Goal: Task Accomplishment & Management: Complete application form

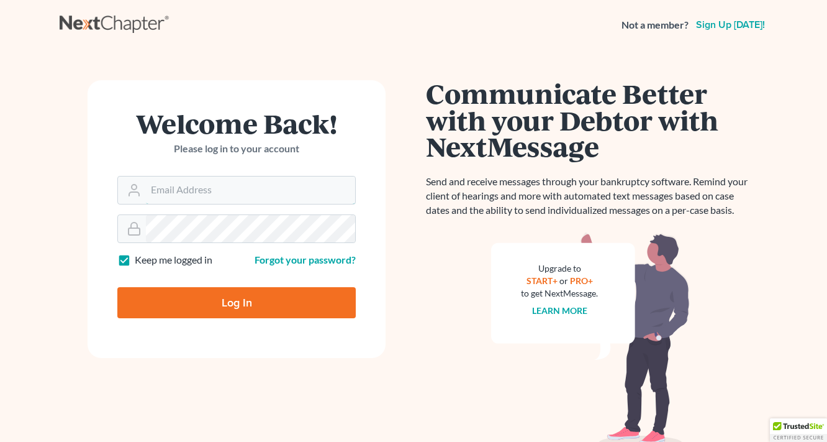
type input "[EMAIL_ADDRESS][DOMAIN_NAME]"
click at [226, 316] on input "Log In" at bounding box center [236, 302] width 239 height 31
type input "Thinking..."
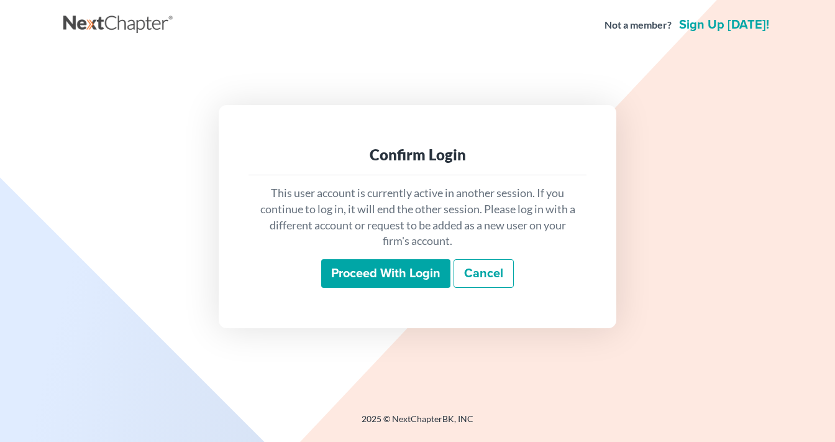
click at [380, 277] on input "Proceed with login" at bounding box center [385, 273] width 129 height 29
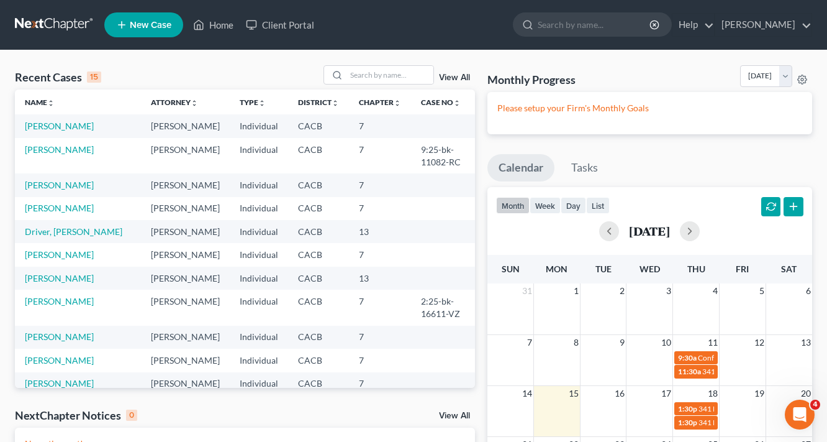
click at [145, 21] on span "New Case" at bounding box center [151, 25] width 42 height 9
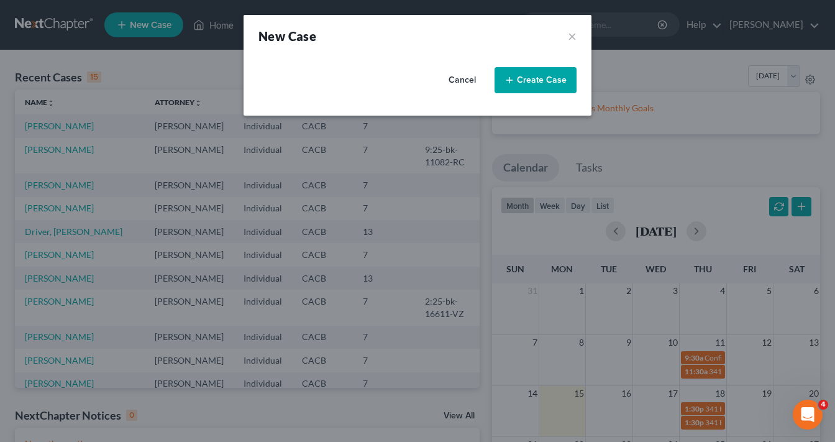
select select "7"
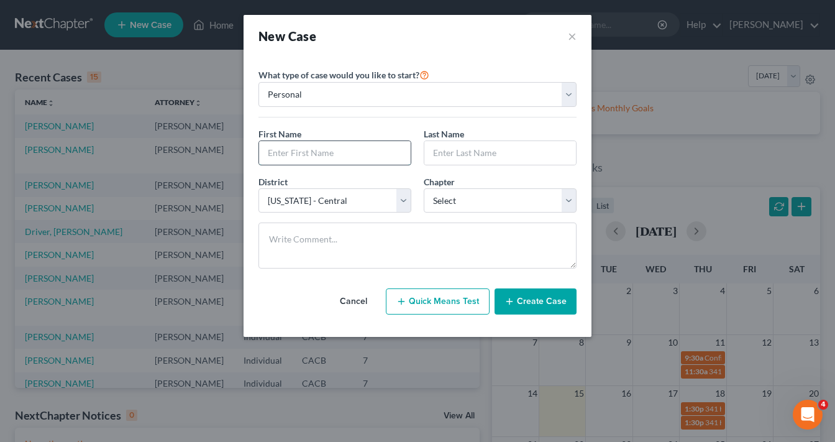
click at [328, 144] on input "text" at bounding box center [335, 153] width 152 height 24
type input "Madalin"
type input "Ciocan"
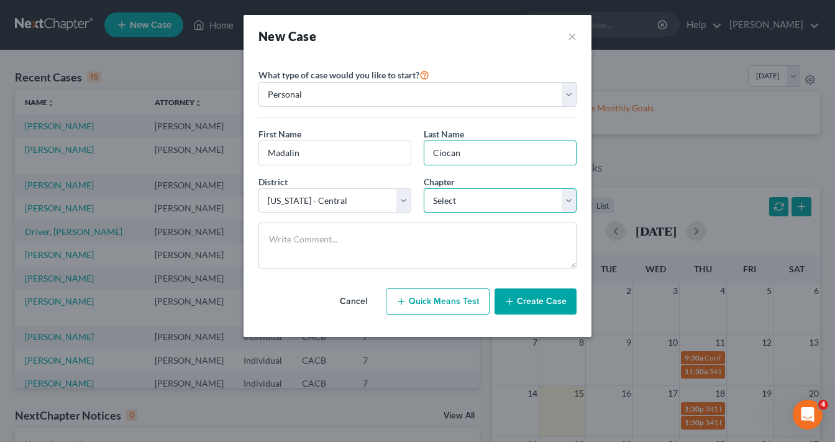
click at [482, 202] on select "Select 7 11 12 13" at bounding box center [500, 200] width 153 height 25
select select "0"
click at [424, 188] on select "Select 7 11 12 13" at bounding box center [500, 200] width 153 height 25
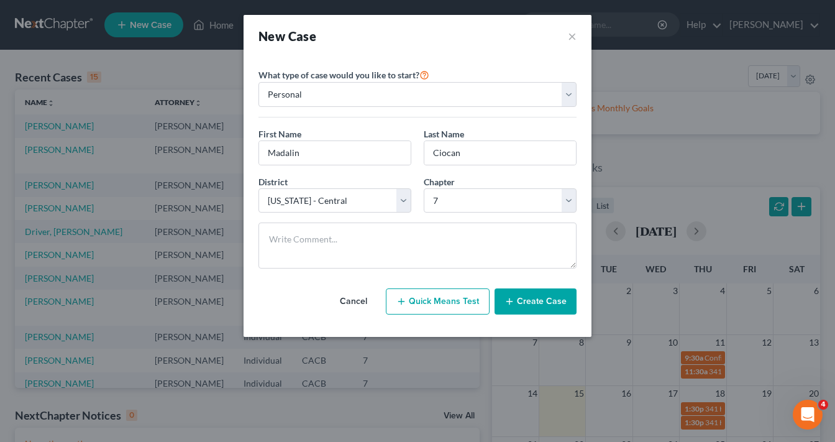
click at [549, 309] on button "Create Case" at bounding box center [535, 301] width 82 height 26
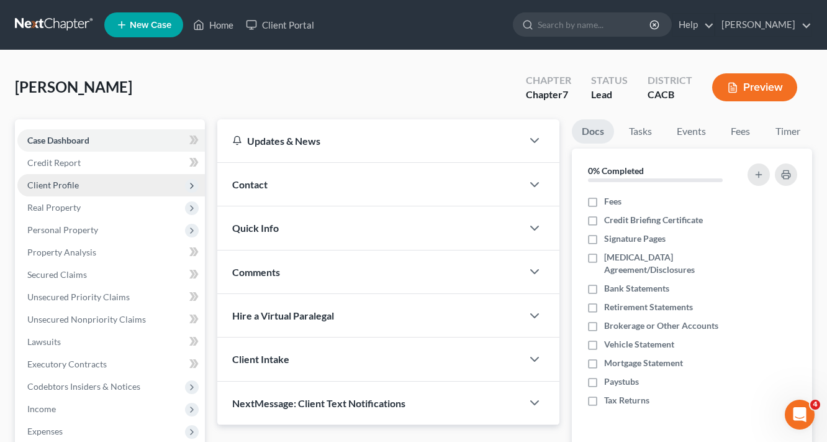
click at [75, 184] on span "Client Profile" at bounding box center [53, 185] width 52 height 11
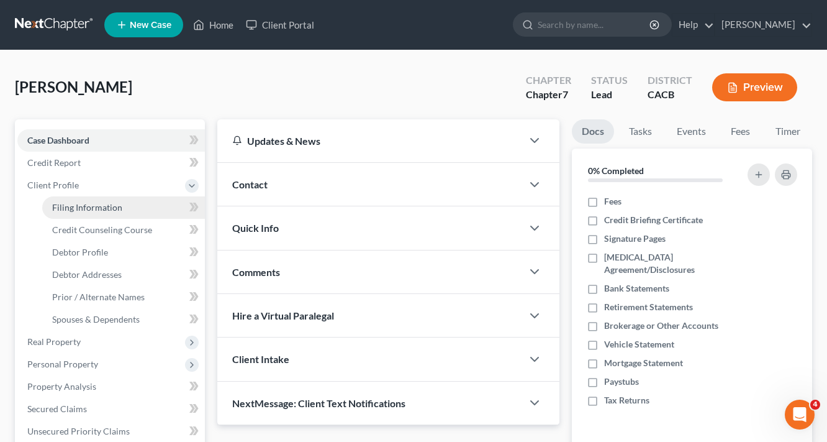
click at [114, 204] on span "Filing Information" at bounding box center [87, 207] width 70 height 11
select select "1"
select select "0"
select select "7"
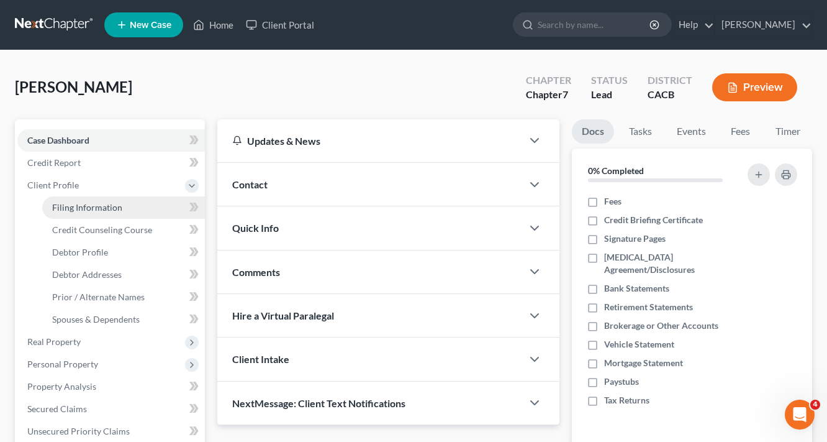
select select "4"
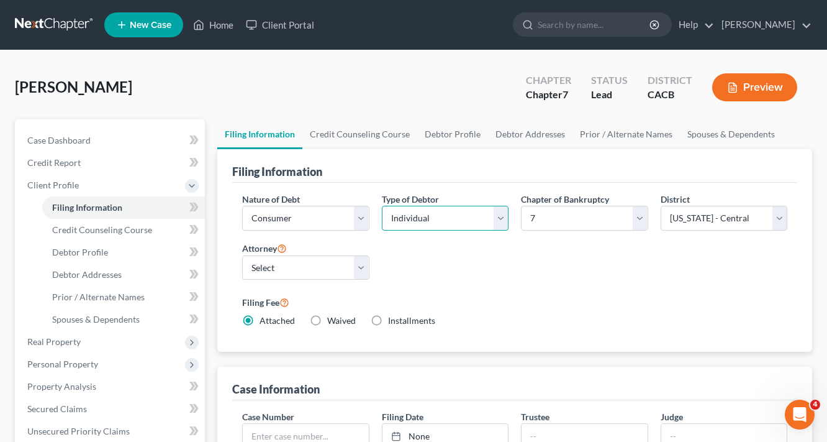
click at [410, 214] on select "Select Individual Joint" at bounding box center [445, 218] width 127 height 25
select select "1"
click at [382, 230] on select "Select Individual Joint" at bounding box center [445, 218] width 127 height 25
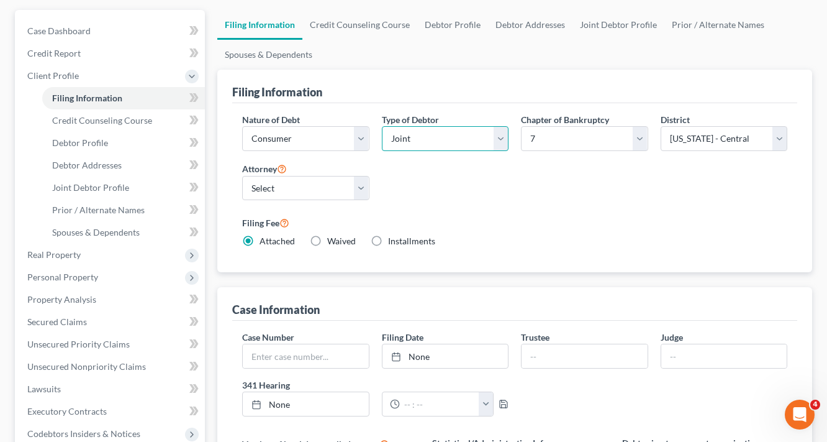
scroll to position [149, 0]
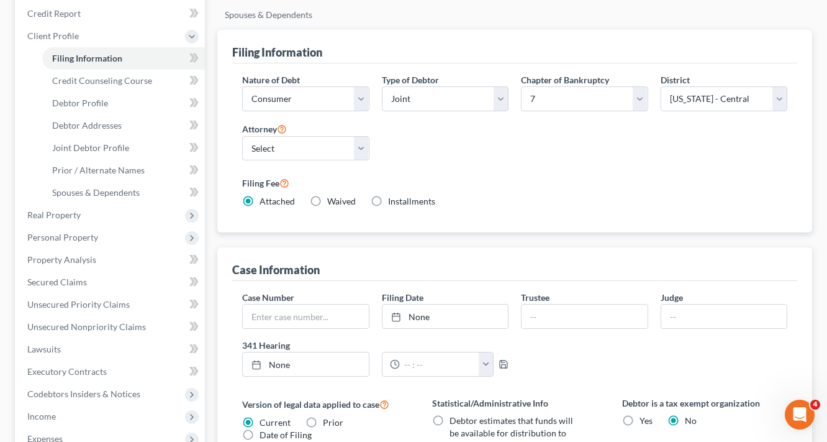
click at [281, 121] on label "Attorney" at bounding box center [264, 128] width 45 height 15
click at [275, 139] on select "Select Peter Lively - CACB" at bounding box center [305, 148] width 127 height 25
select select "0"
click at [242, 136] on select "Select Peter Lively - CACB" at bounding box center [305, 148] width 127 height 25
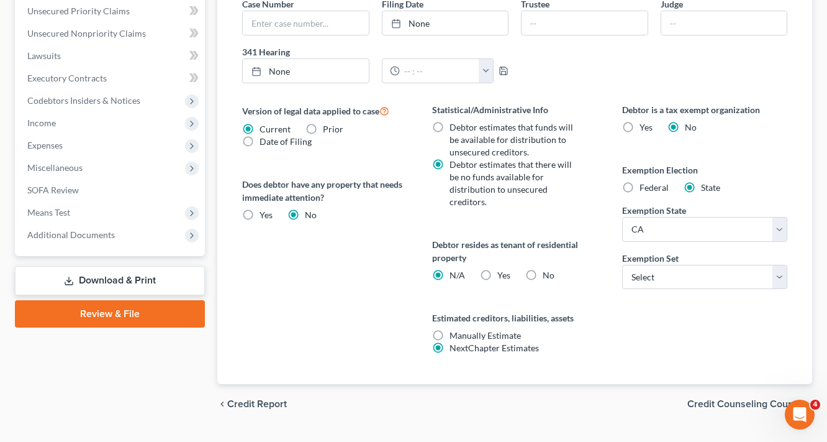
scroll to position [447, 0]
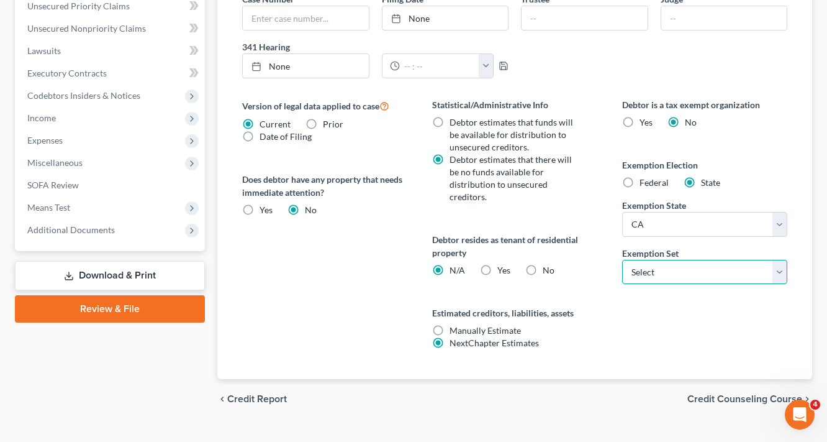
click at [647, 278] on select "Select 703 704" at bounding box center [704, 272] width 165 height 25
click at [622, 260] on select "Select 703 704" at bounding box center [704, 272] width 165 height 25
click at [645, 304] on div "Debtor is a tax exempt organization Yes No Exemption Election Federal State Exe…" at bounding box center [705, 238] width 190 height 281
click at [646, 268] on select "Select 703 704" at bounding box center [704, 272] width 165 height 25
select select "1"
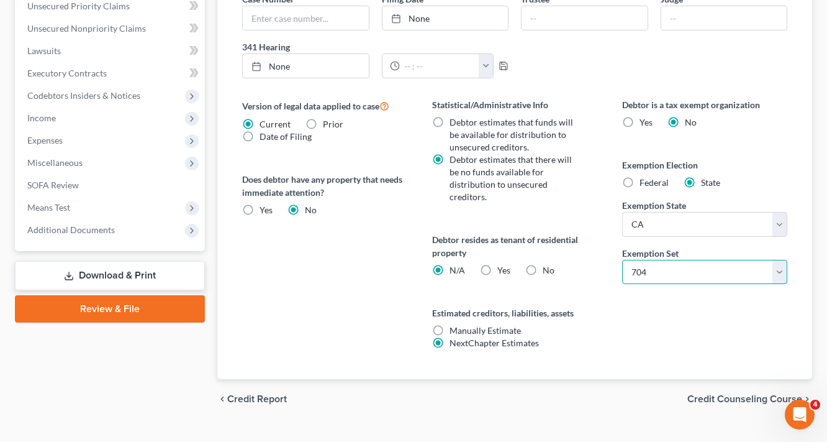
click at [622, 260] on select "Select 703 704" at bounding box center [704, 272] width 165 height 25
click at [543, 264] on label "No" at bounding box center [549, 270] width 12 height 12
click at [548, 264] on input "No" at bounding box center [552, 268] width 8 height 8
radio input "true"
radio input "false"
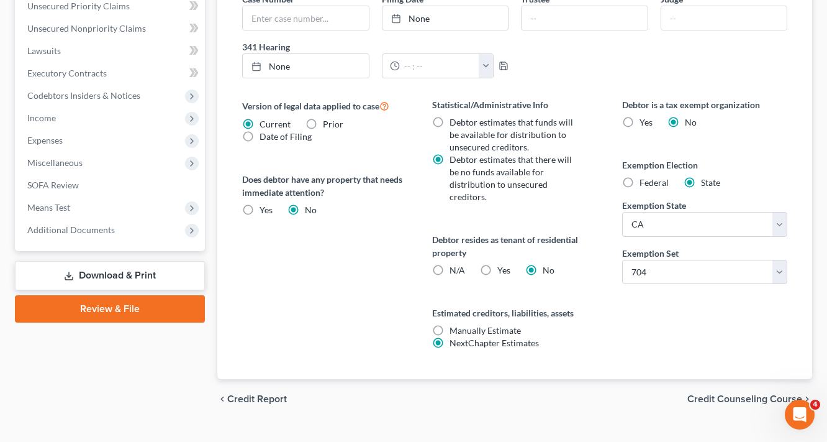
click at [768, 394] on span "Credit Counseling Course" at bounding box center [745, 399] width 115 height 10
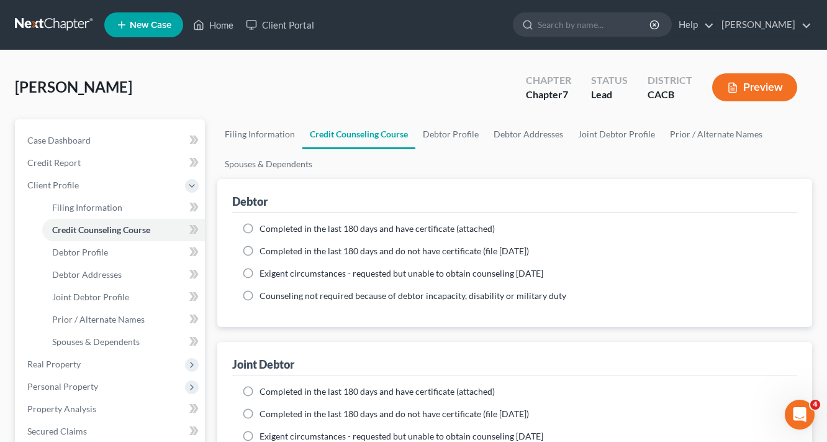
click at [391, 223] on span "Completed in the last 180 days and have certificate (attached)" at bounding box center [377, 228] width 235 height 11
click at [273, 222] on input "Completed in the last 180 days and have certificate (attached)" at bounding box center [269, 226] width 8 height 8
radio input "true"
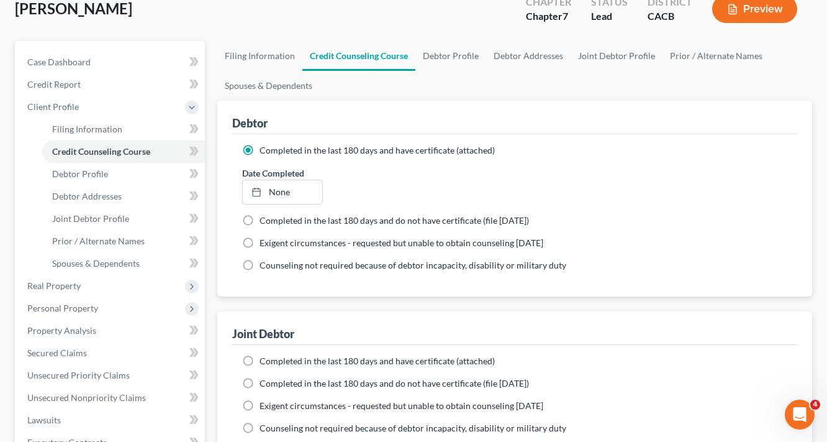
scroll to position [149, 0]
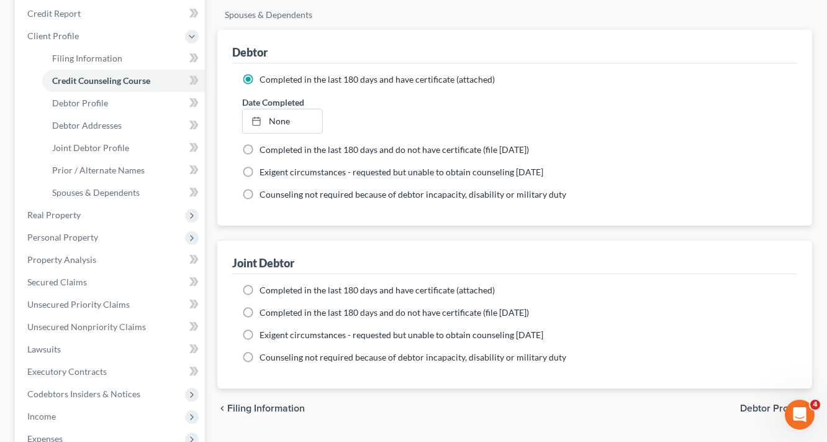
click at [316, 288] on span "Completed in the last 180 days and have certificate (attached)" at bounding box center [377, 290] width 235 height 11
click at [273, 288] on input "Completed in the last 180 days and have certificate (attached)" at bounding box center [269, 288] width 8 height 8
radio input "true"
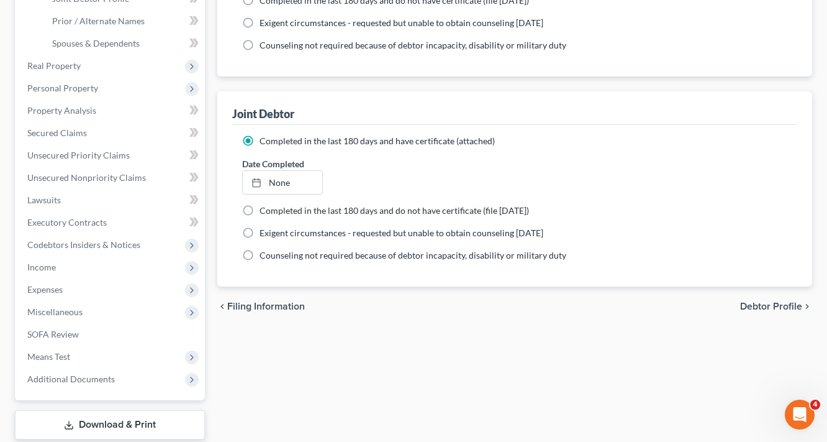
click at [776, 301] on span "Debtor Profile" at bounding box center [771, 306] width 62 height 10
select select "1"
select select "0"
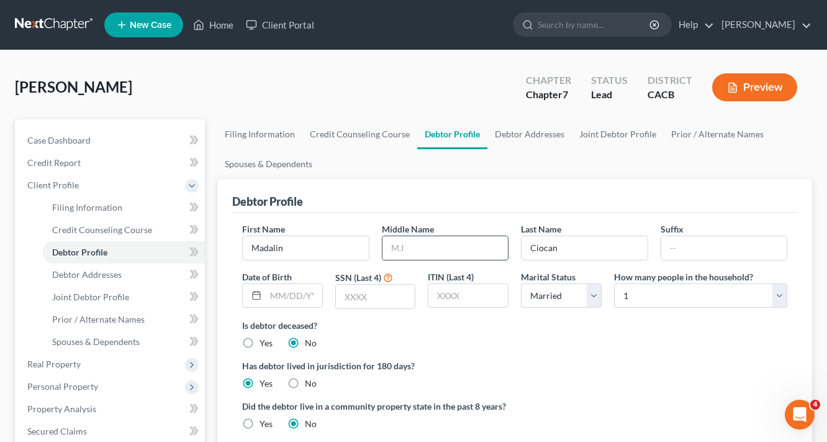
click at [441, 241] on input "text" at bounding box center [446, 248] width 126 height 24
type input "Gabriel"
click at [294, 286] on input "text" at bounding box center [294, 296] width 57 height 24
click at [296, 293] on input "02/21/1960" at bounding box center [294, 296] width 57 height 24
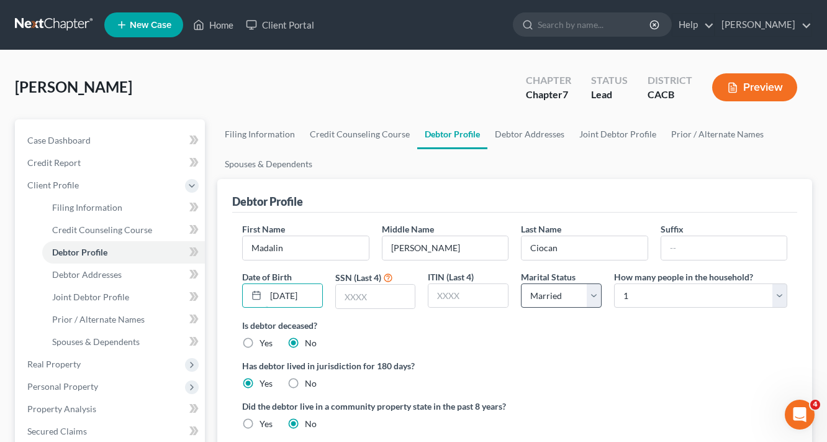
drag, startPoint x: 273, startPoint y: 293, endPoint x: 574, endPoint y: 294, distance: 300.7
click at [574, 294] on div "First Name Madalin Middle Name Gabriel Last Name Ciocan Suffix Date of Birth 02…" at bounding box center [515, 270] width 558 height 96
type input "0"
type input "04/09/1989"
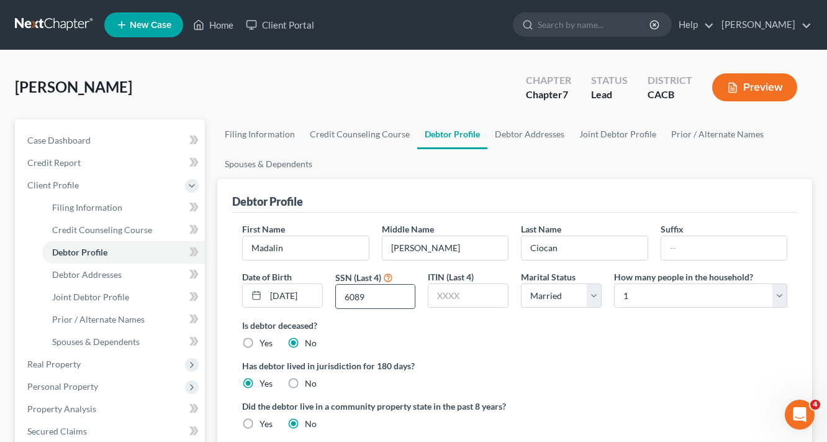
type input "6089"
click at [650, 301] on select "Select 1 2 3 4 5 6 7 8 9 10 11 12 13 14 15 16 17 18 19 20" at bounding box center [700, 295] width 173 height 25
select select "1"
click at [614, 283] on select "Select 1 2 3 4 5 6 7 8 9 10 11 12 13 14 15 16 17 18 19 20" at bounding box center [700, 295] width 173 height 25
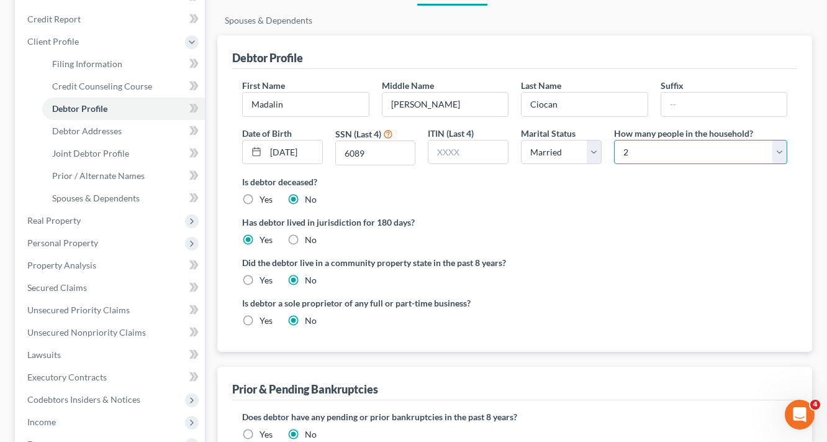
scroll to position [149, 0]
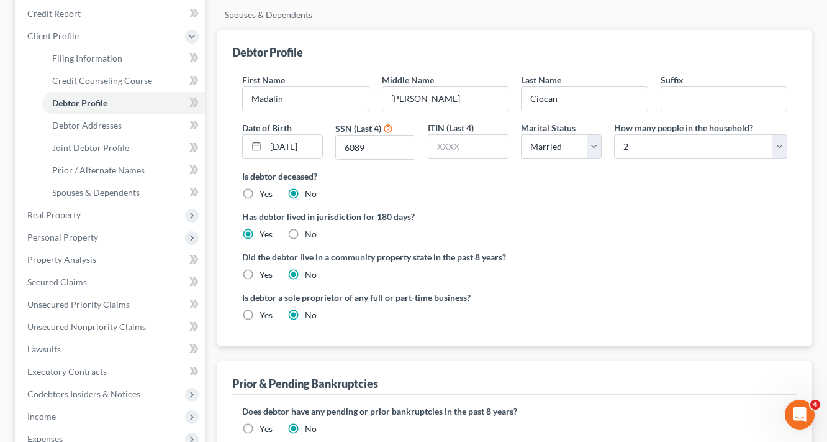
click at [260, 275] on label "Yes" at bounding box center [266, 274] width 13 height 12
click at [265, 275] on input "Yes" at bounding box center [269, 272] width 8 height 8
radio input "true"
radio input "false"
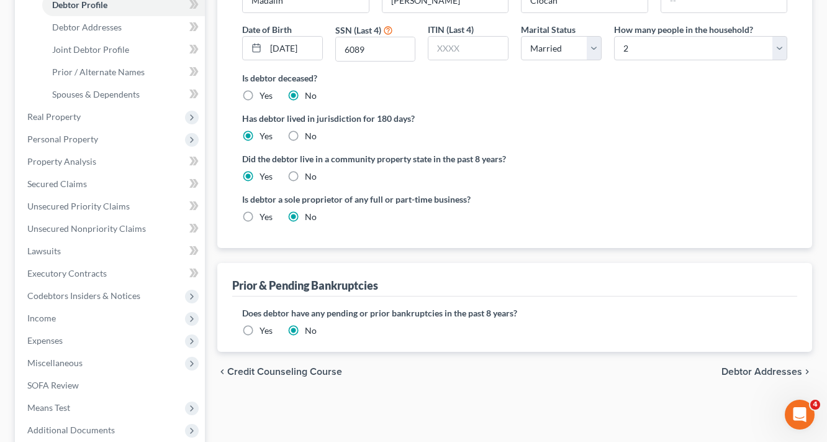
scroll to position [248, 0]
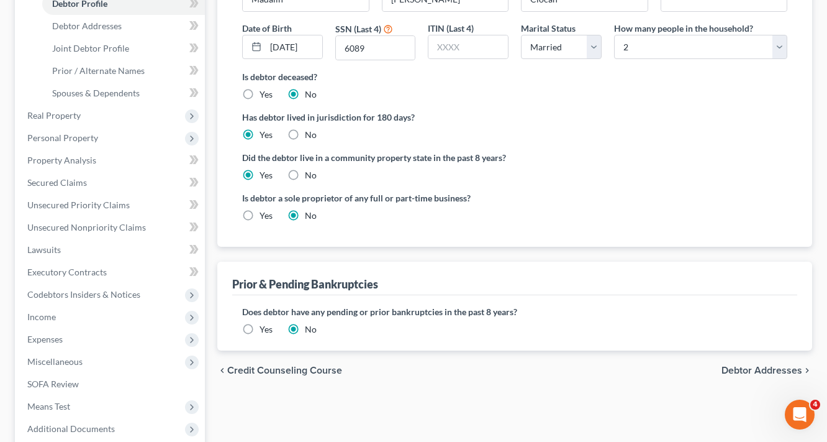
click at [785, 368] on span "Debtor Addresses" at bounding box center [762, 370] width 81 height 10
select select "0"
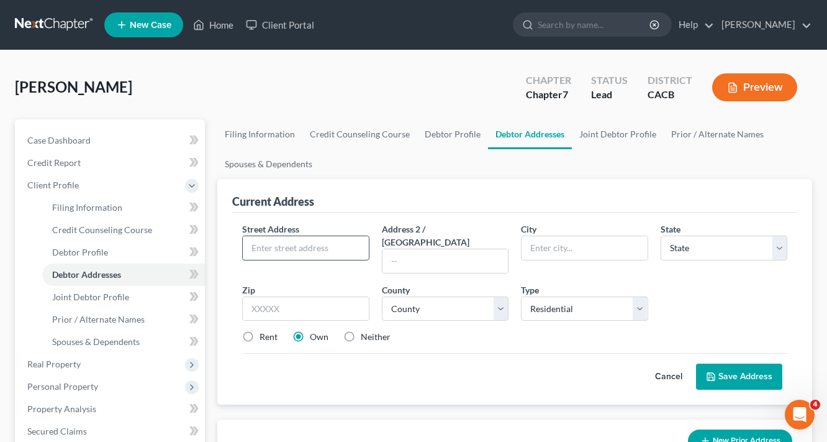
click at [323, 245] on input "text" at bounding box center [306, 248] width 126 height 24
click at [547, 240] on input "text" at bounding box center [585, 248] width 126 height 24
click at [475, 395] on div "Current Address Street Address * 28802 Woodside Address 2 / PO Box City * State…" at bounding box center [514, 343] width 595 height 329
click at [345, 236] on input "28802 Woodside" at bounding box center [306, 248] width 126 height 24
click at [343, 250] on input "28802 Woodside Dr" at bounding box center [306, 248] width 126 height 24
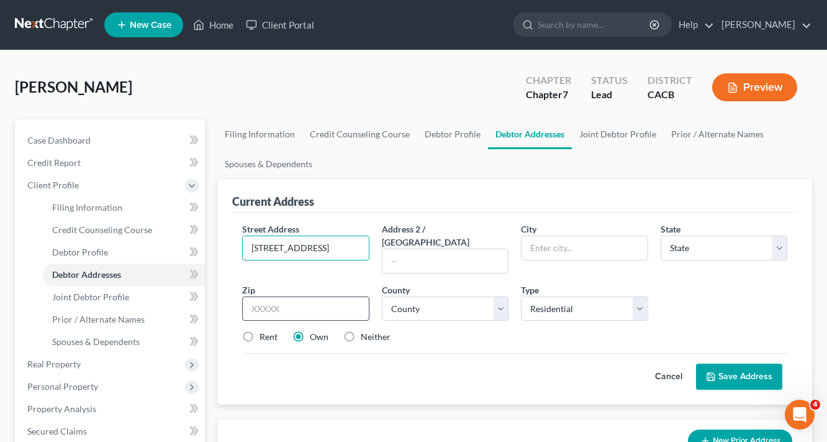
type input "28802 Woodside Dr."
click at [293, 296] on input "text" at bounding box center [305, 308] width 127 height 25
type input "91309"
click at [696, 363] on button "Save Address" at bounding box center [739, 376] width 86 height 26
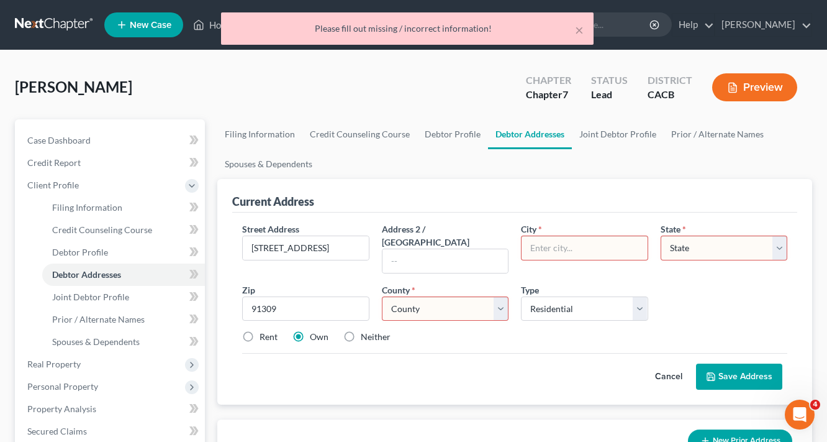
click at [421, 300] on select "County" at bounding box center [445, 308] width 127 height 25
type input "Canoga Park"
select select "4"
click at [442, 296] on select "County" at bounding box center [445, 308] width 127 height 25
click at [318, 283] on div "Zip * 91309" at bounding box center [306, 302] width 140 height 38
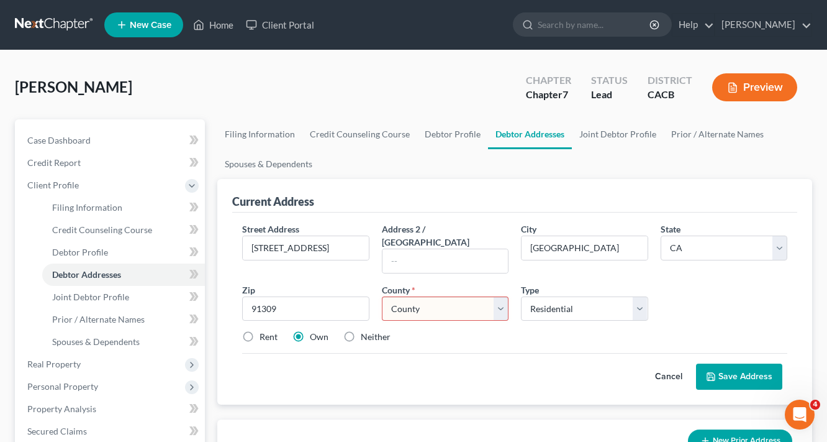
click at [406, 298] on select "County Alameda County Alpine County Amador County Butte County Calaveras County…" at bounding box center [445, 308] width 127 height 25
select select "18"
click at [382, 296] on select "County Alameda County Alpine County Amador County Butte County Calaveras County…" at bounding box center [445, 308] width 127 height 25
click at [475, 366] on div "Cancel Save Address" at bounding box center [514, 371] width 545 height 37
click at [296, 296] on input "91309" at bounding box center [305, 308] width 127 height 25
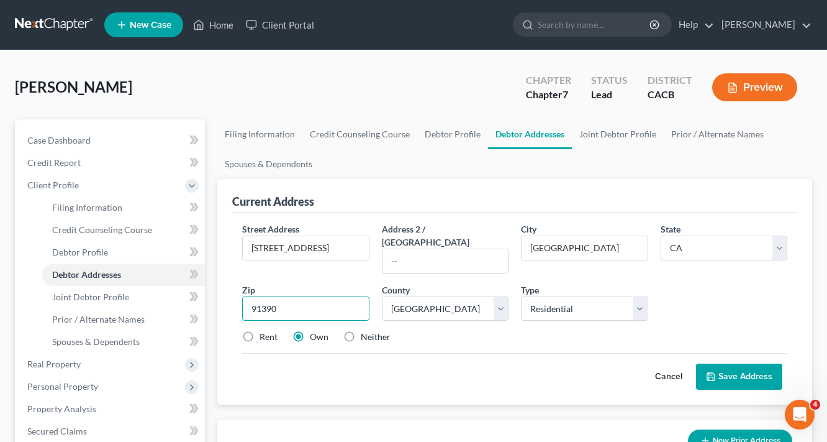
type input "91390"
click at [427, 372] on div "Cancel Save Address" at bounding box center [514, 371] width 545 height 37
type input "Santa Clarita"
click at [737, 363] on button "Save Address" at bounding box center [739, 376] width 86 height 26
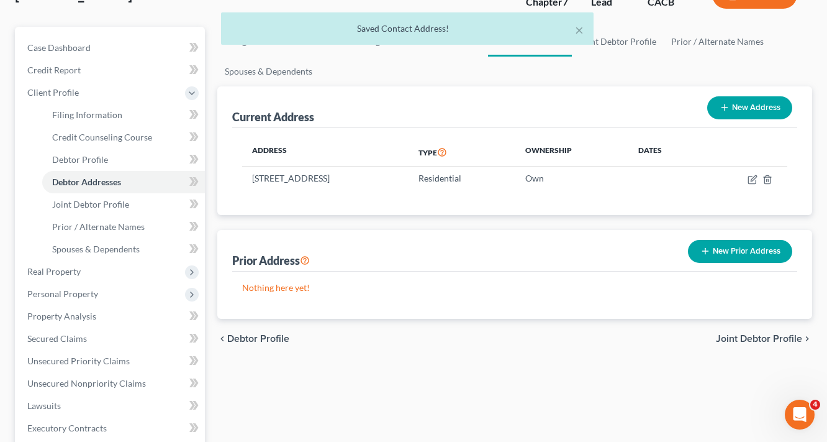
scroll to position [99, 0]
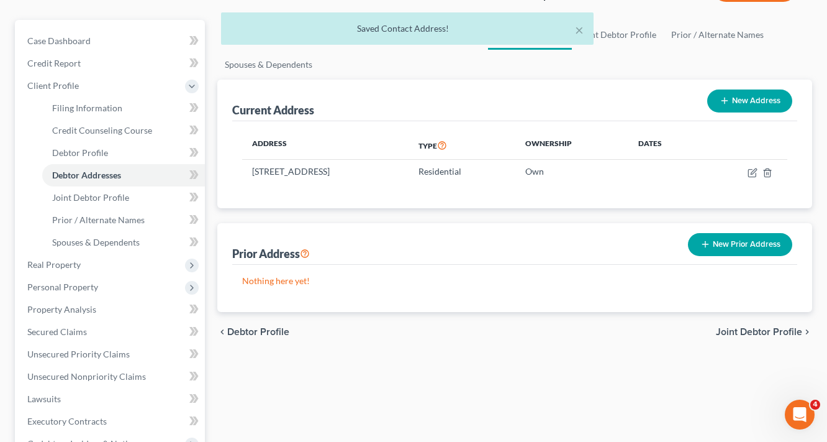
click at [763, 338] on div "chevron_left Debtor Profile Joint Debtor Profile chevron_right" at bounding box center [514, 332] width 595 height 40
click at [770, 333] on span "Joint Debtor Profile" at bounding box center [759, 332] width 86 height 10
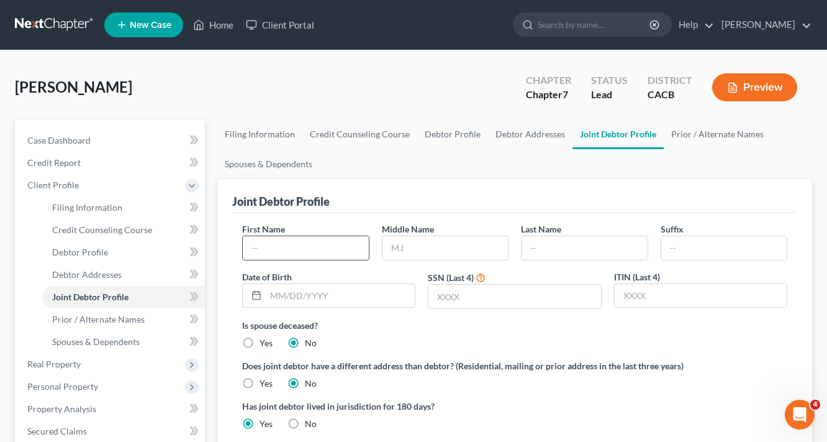
click at [338, 239] on input "text" at bounding box center [306, 248] width 126 height 24
type input "Dina"
click at [567, 252] on input "text" at bounding box center [585, 248] width 126 height 24
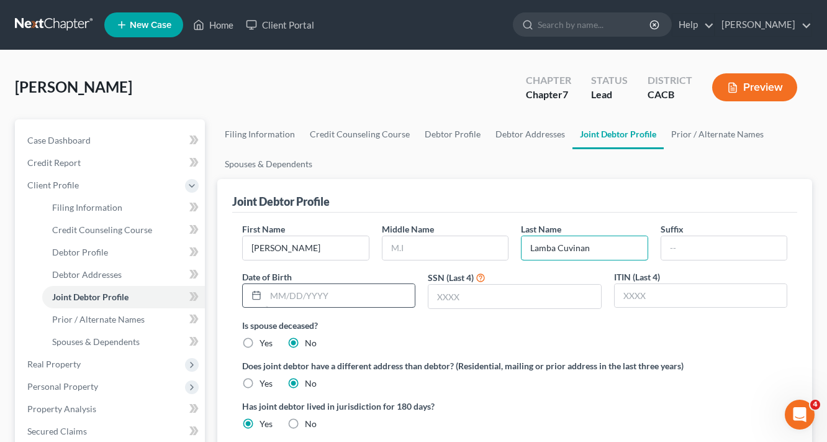
type input "Lamba Cuvinan"
click at [365, 293] on input "text" at bounding box center [340, 296] width 149 height 24
type input "02/21/1960"
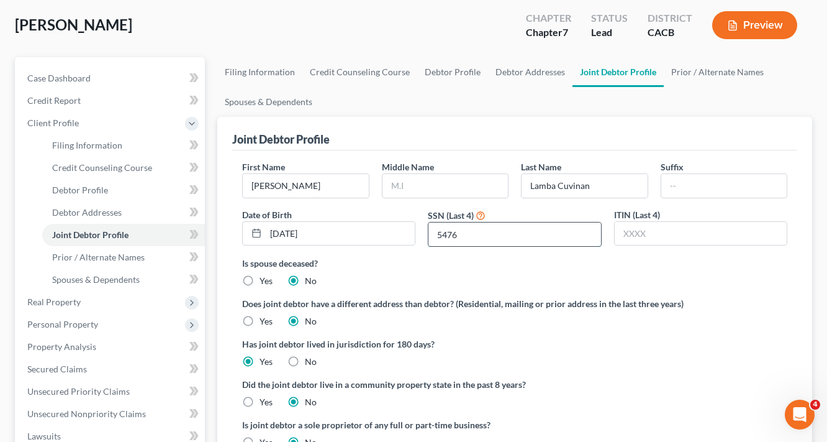
scroll to position [149, 0]
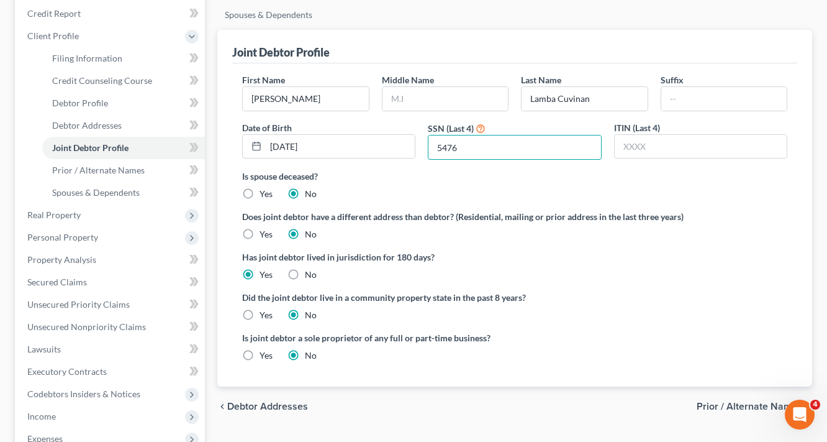
type input "5476"
click at [260, 316] on label "Yes" at bounding box center [266, 315] width 13 height 12
click at [265, 316] on input "Yes" at bounding box center [269, 313] width 8 height 8
radio input "true"
radio input "false"
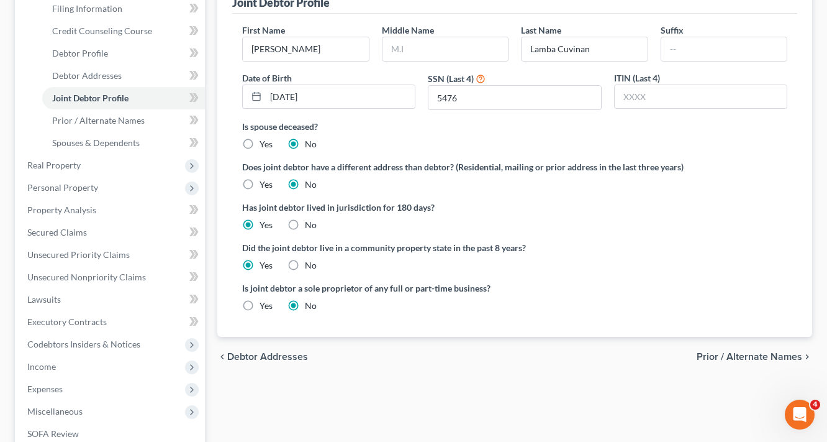
click at [783, 355] on span "Prior / Alternate Names" at bounding box center [750, 357] width 106 height 10
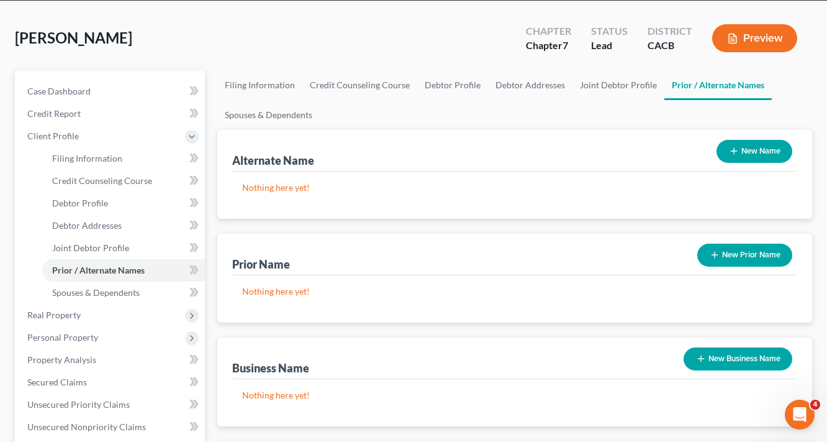
scroll to position [50, 0]
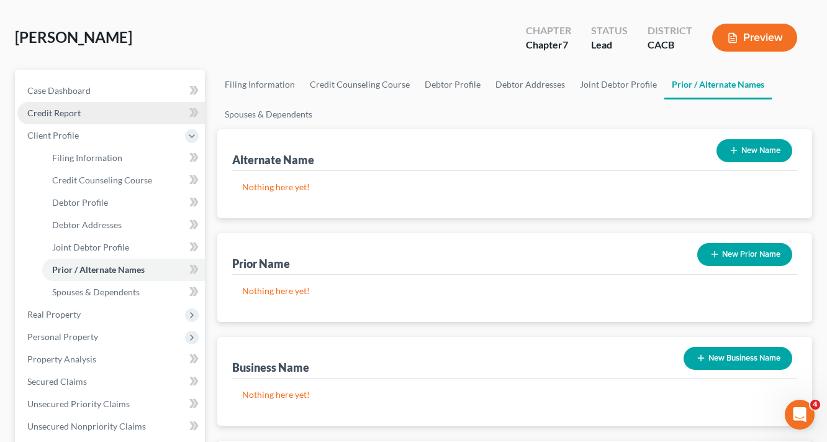
click at [76, 113] on span "Credit Report" at bounding box center [53, 112] width 53 height 11
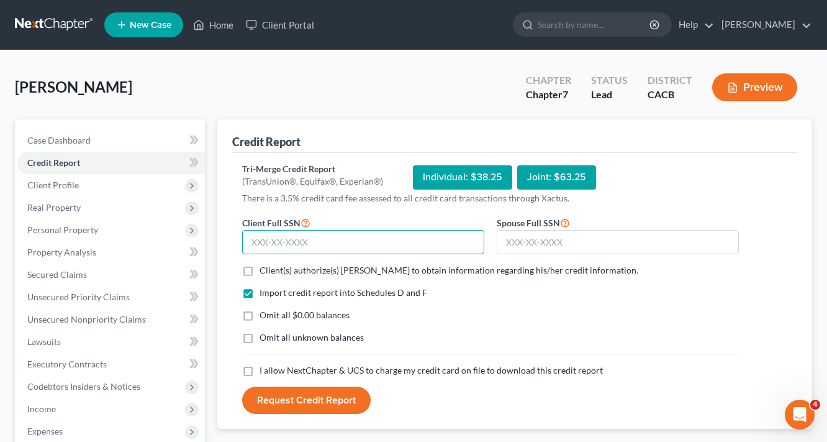
click at [353, 240] on input "text" at bounding box center [363, 242] width 242 height 25
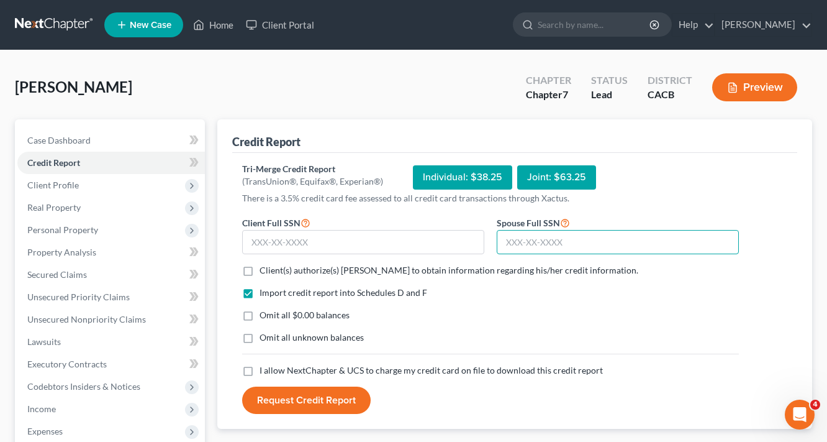
click at [639, 240] on input "text" at bounding box center [618, 242] width 242 height 25
type input "623-85-5476"
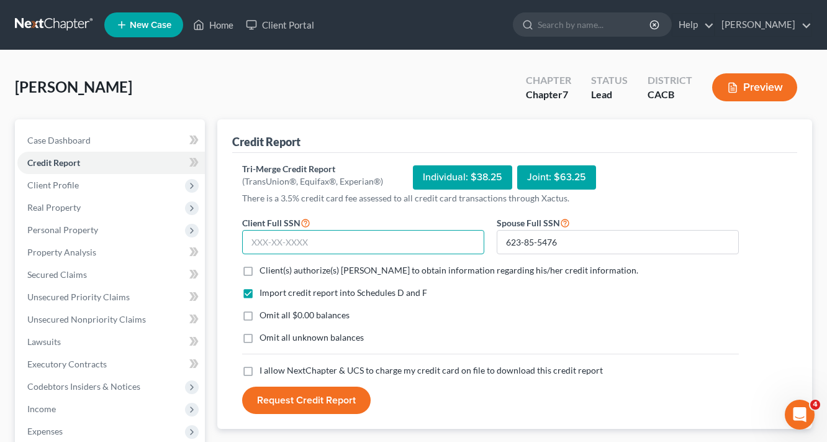
click at [326, 243] on input "text" at bounding box center [363, 242] width 242 height 25
type input "885-56-6089"
click at [260, 272] on label "Client(s) authorize(s) Peter Lively to obtain information regarding his/her cre…" at bounding box center [449, 270] width 379 height 12
click at [265, 272] on input "Client(s) authorize(s) Peter Lively to obtain information regarding his/her cre…" at bounding box center [269, 268] width 8 height 8
checkbox input "true"
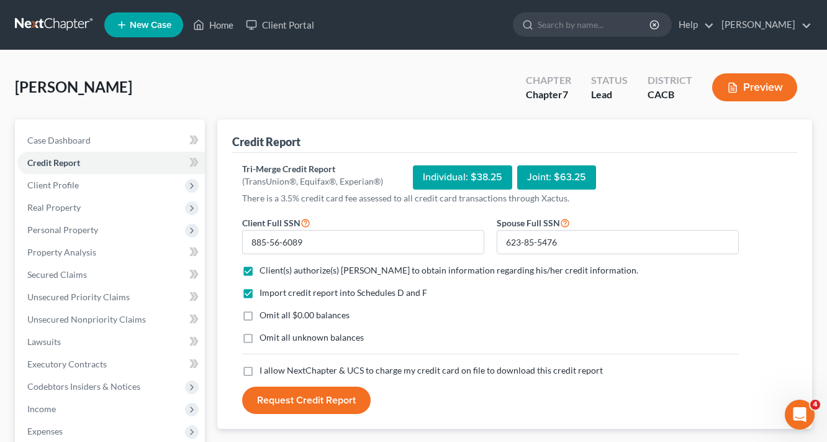
click at [283, 313] on span "Omit all $0.00 balances" at bounding box center [305, 314] width 90 height 11
click at [273, 313] on input "Omit all $0.00 balances" at bounding box center [269, 313] width 8 height 8
checkbox input "true"
click at [271, 334] on span "Omit all unknown balances" at bounding box center [312, 337] width 104 height 11
click at [271, 334] on input "Omit all unknown balances" at bounding box center [269, 335] width 8 height 8
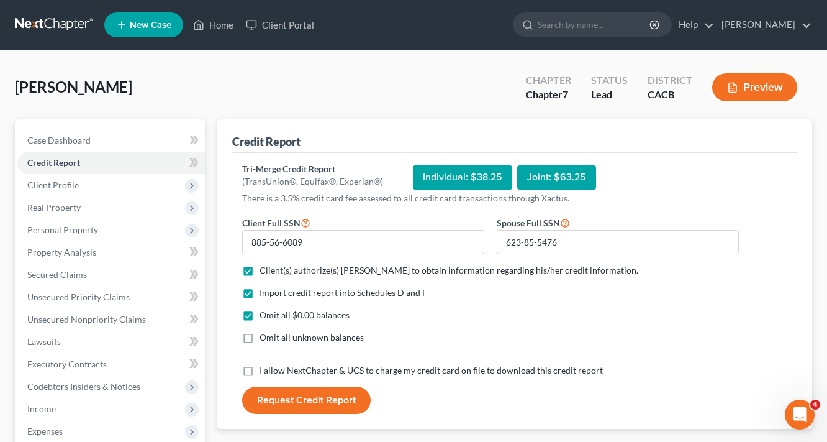
checkbox input "true"
click at [263, 368] on span "I allow NextChapter & UCS to charge my credit card on file to download this cre…" at bounding box center [432, 370] width 344 height 11
click at [265, 368] on input "I allow NextChapter & UCS to charge my credit card on file to download this cre…" at bounding box center [269, 368] width 8 height 8
checkbox input "true"
click at [289, 399] on button "Request Credit Report" at bounding box center [306, 399] width 129 height 27
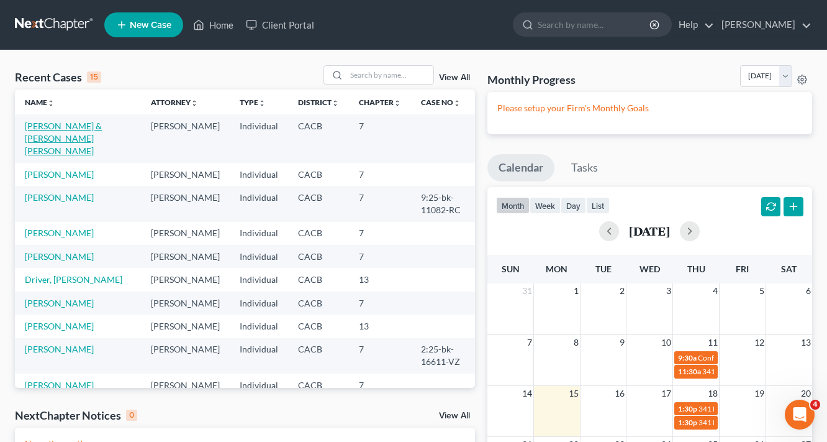
click at [67, 127] on link "Ciocan, Madalin & Lamba Cuvinan, Dina" at bounding box center [63, 138] width 77 height 35
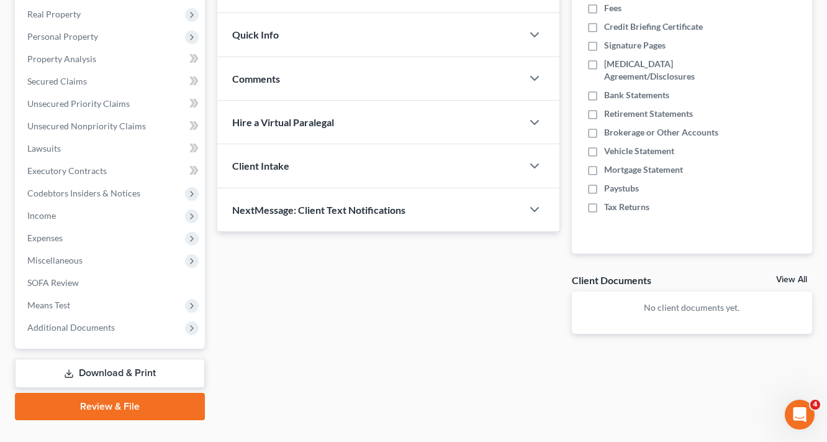
scroll to position [217, 0]
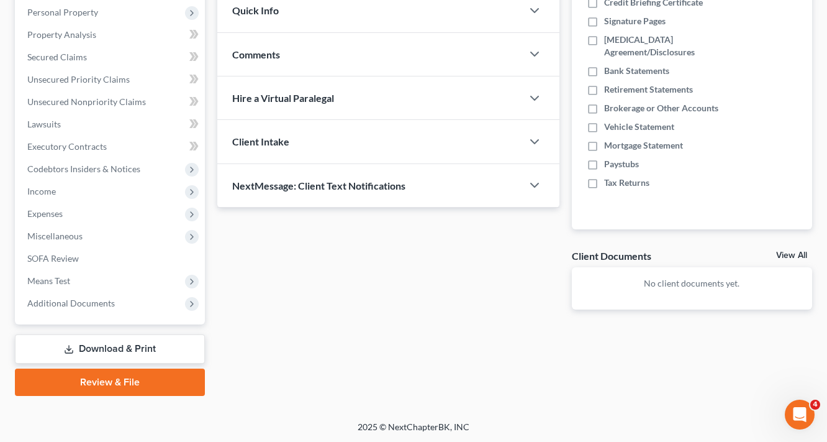
click at [134, 347] on link "Download & Print" at bounding box center [110, 348] width 190 height 29
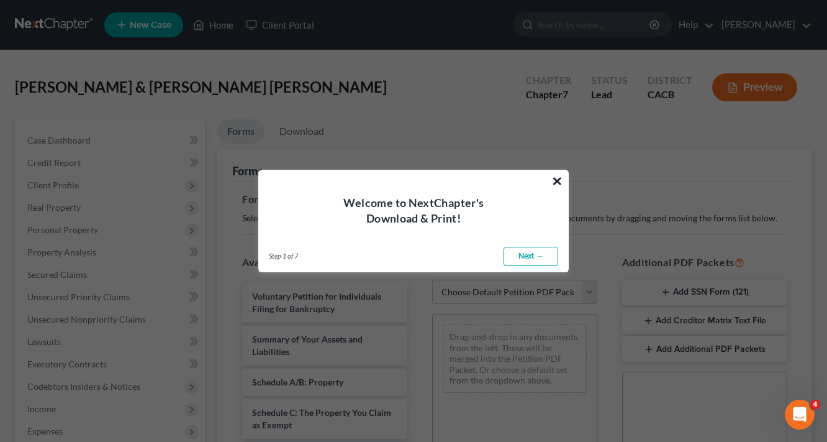
click at [559, 183] on button "×" at bounding box center [558, 181] width 12 height 20
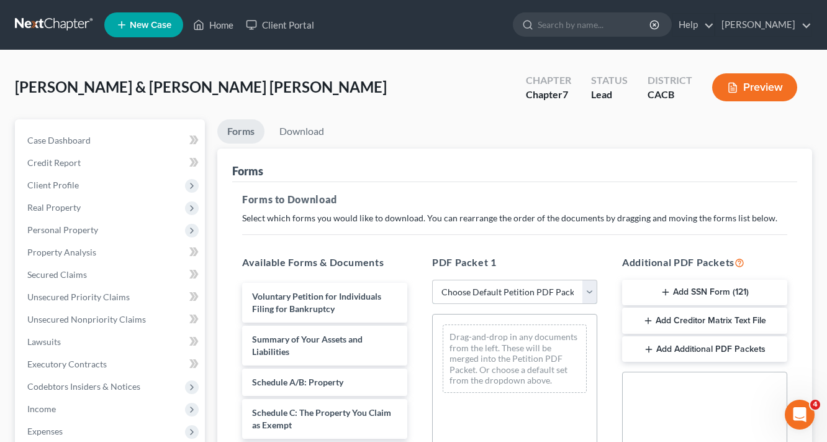
click at [534, 294] on select "Choose Default Petition PDF Packet Complete Bankruptcy Petition (all forms and …" at bounding box center [514, 292] width 165 height 25
select select "6"
click at [432, 280] on select "Choose Default Petition PDF Packet Complete Bankruptcy Petition (all forms and …" at bounding box center [514, 292] width 165 height 25
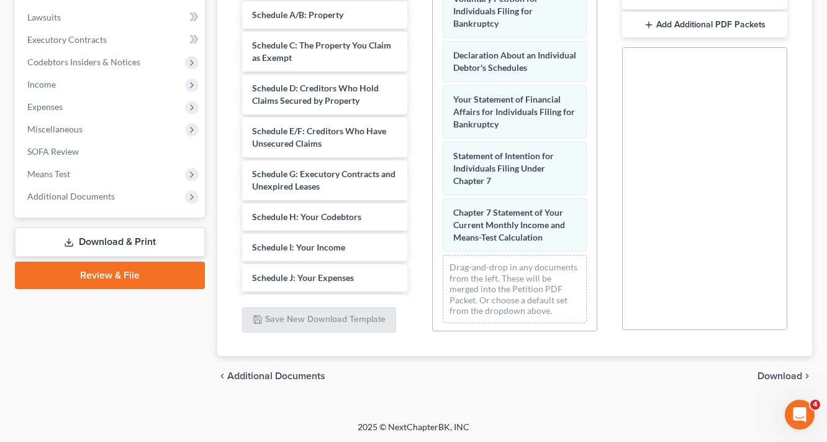
click at [773, 371] on span "Download" at bounding box center [780, 376] width 45 height 10
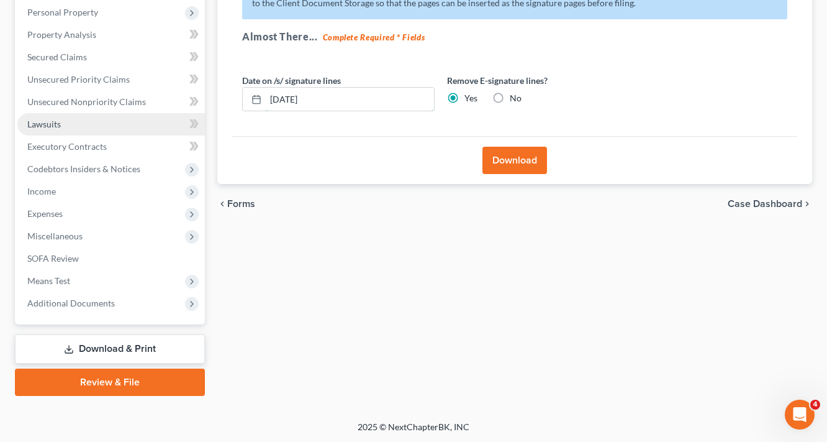
drag, startPoint x: 365, startPoint y: 103, endPoint x: 154, endPoint y: 122, distance: 211.4
click at [160, 121] on div "Petition Navigation Case Dashboard Payments Invoices Payments Payments Credit R…" at bounding box center [414, 149] width 810 height 494
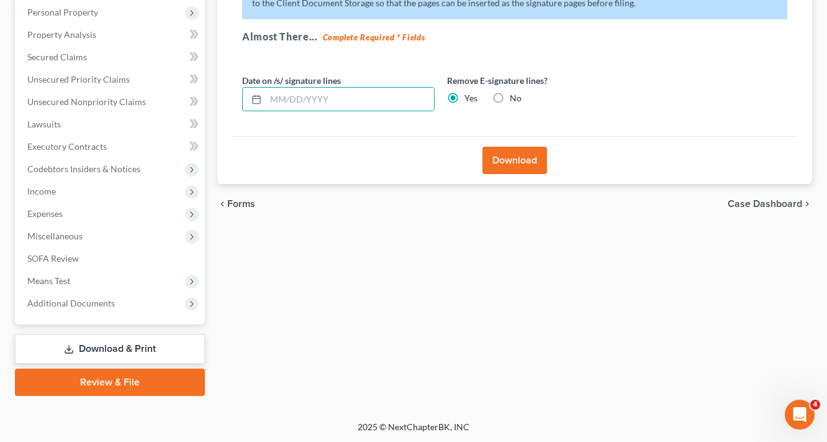
click at [527, 162] on button "Download" at bounding box center [515, 160] width 65 height 27
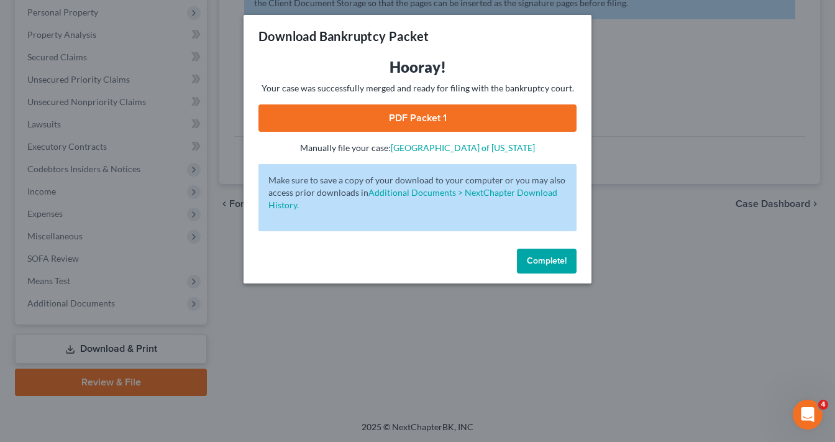
click at [464, 113] on link "PDF Packet 1" at bounding box center [417, 117] width 318 height 27
click at [550, 261] on span "Complete!" at bounding box center [547, 260] width 40 height 11
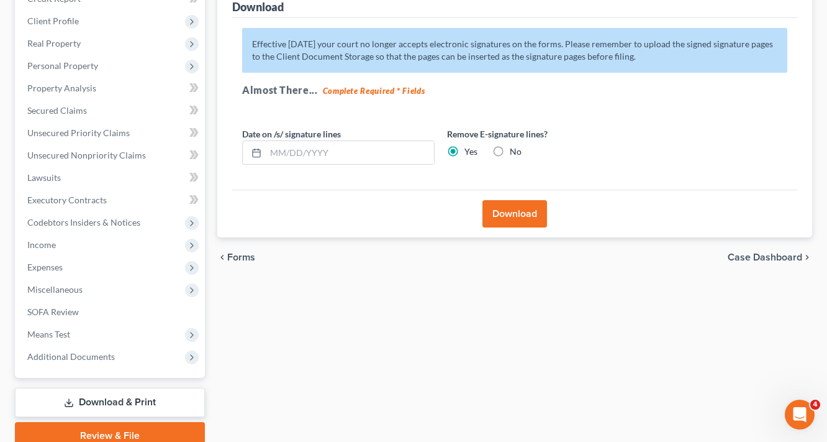
scroll to position [168, 0]
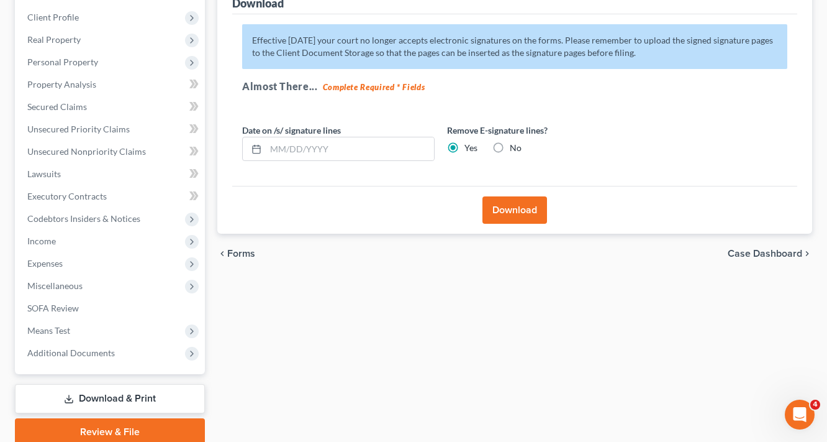
click at [135, 394] on link "Download & Print" at bounding box center [110, 398] width 190 height 29
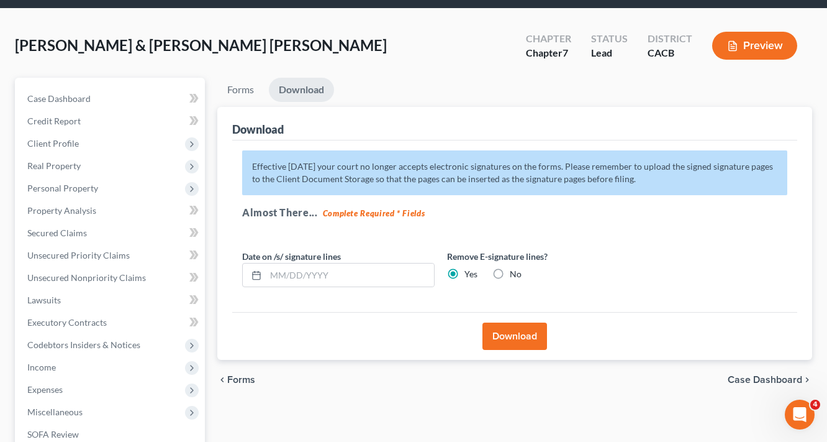
scroll to position [99, 0]
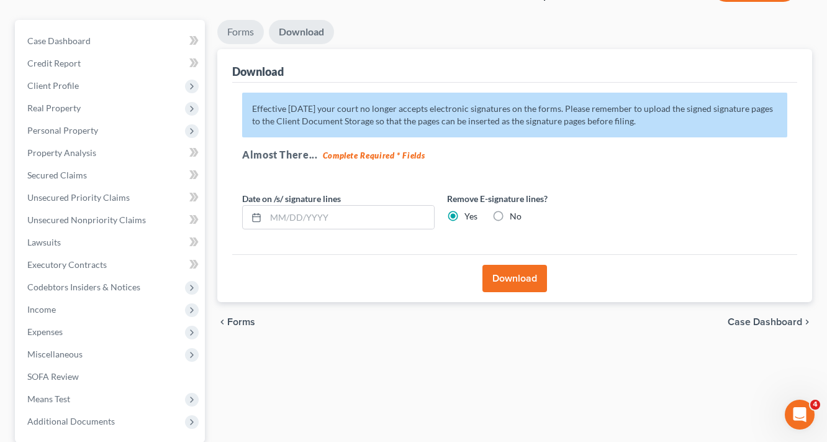
click at [238, 32] on link "Forms" at bounding box center [240, 32] width 47 height 24
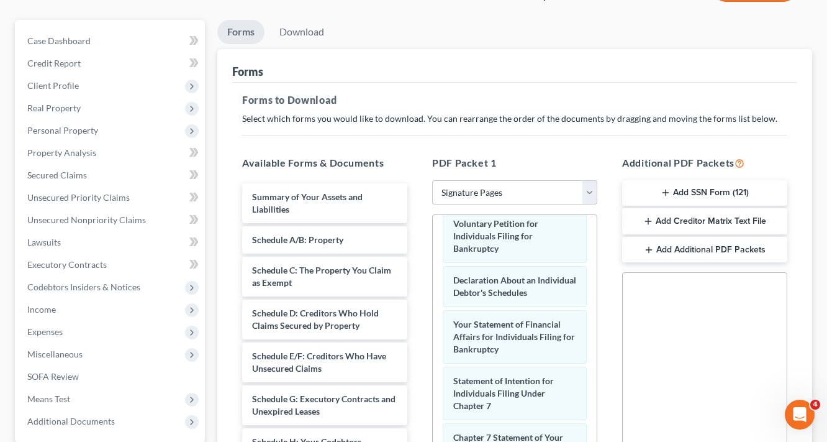
click at [509, 193] on select "Choose Default Petition PDF Packet Complete Bankruptcy Petition (all forms and …" at bounding box center [514, 192] width 165 height 25
select select
click at [432, 180] on select "Choose Default Petition PDF Packet Complete Bankruptcy Petition (all forms and …" at bounding box center [514, 192] width 165 height 25
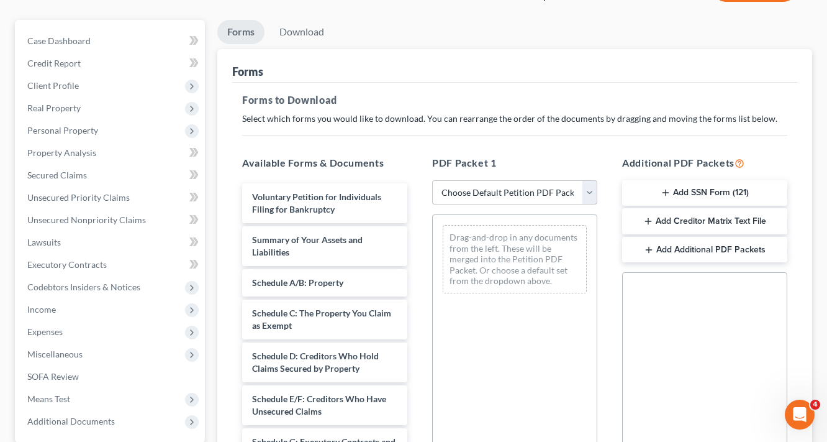
scroll to position [0, 0]
click at [703, 194] on button "Add SSN Form (121)" at bounding box center [704, 193] width 165 height 26
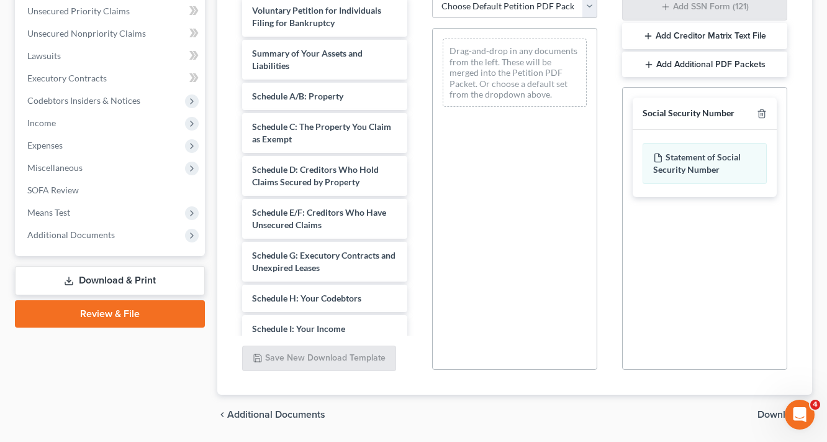
scroll to position [324, 0]
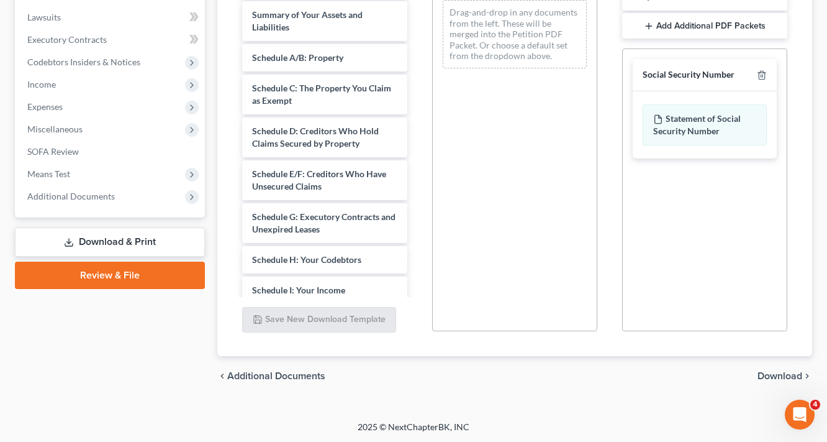
click at [790, 375] on span "Download" at bounding box center [780, 376] width 45 height 10
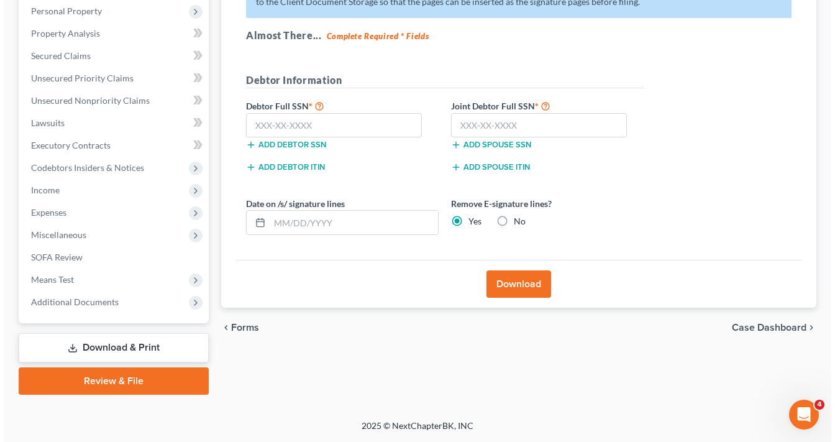
scroll to position [217, 0]
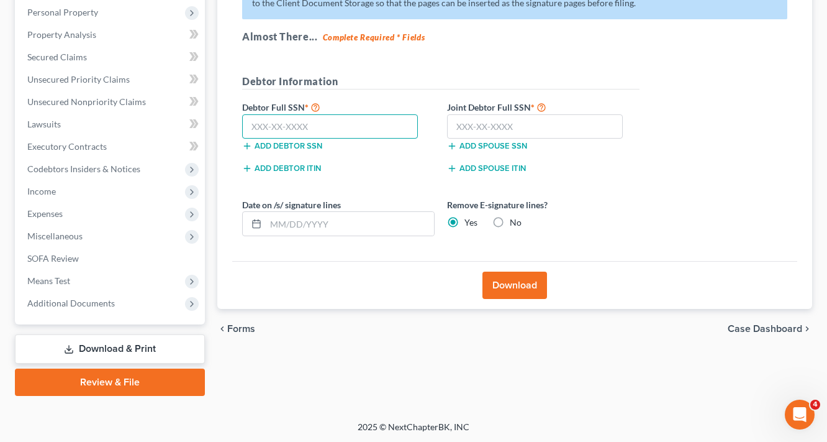
click at [386, 126] on input "text" at bounding box center [330, 126] width 176 height 25
paste input "885-56-6089"
type input "885-56-6089"
click at [439, 130] on div "Debtor Full SSN * 885-56-6089 Add debtor SSN" at bounding box center [338, 125] width 205 height 52
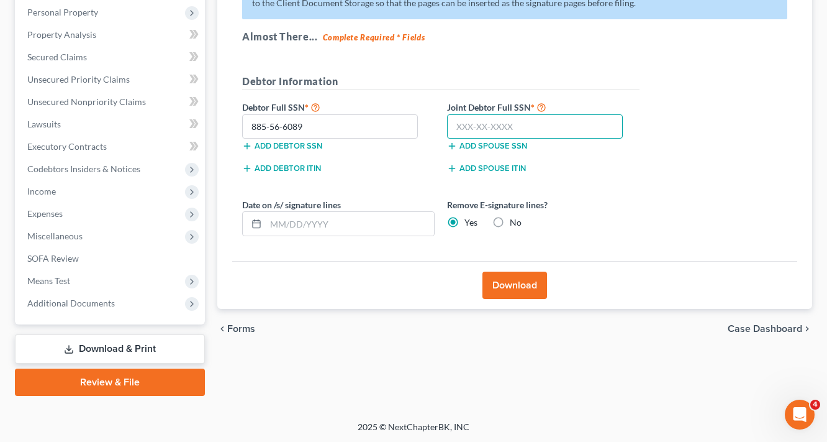
click at [508, 122] on input "text" at bounding box center [535, 126] width 176 height 25
paste input "623-85-5476"
type input "623-85-5476"
click at [519, 286] on button "Download" at bounding box center [515, 284] width 65 height 27
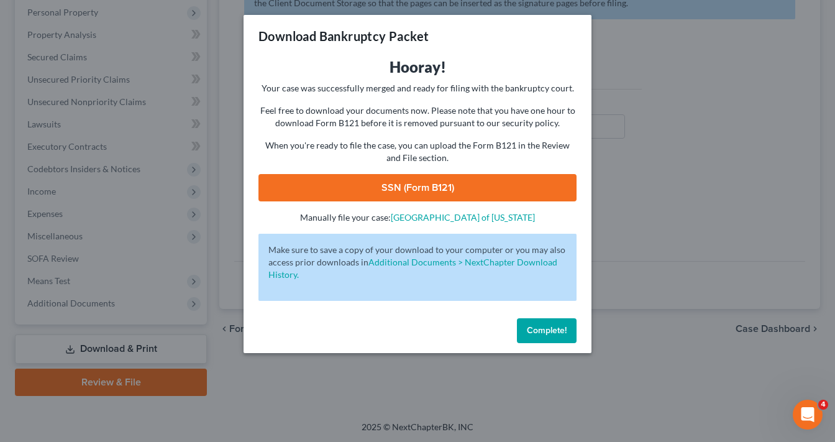
click at [446, 201] on link "SSN (Form B121)" at bounding box center [417, 187] width 318 height 27
